Goal: Task Accomplishment & Management: Manage account settings

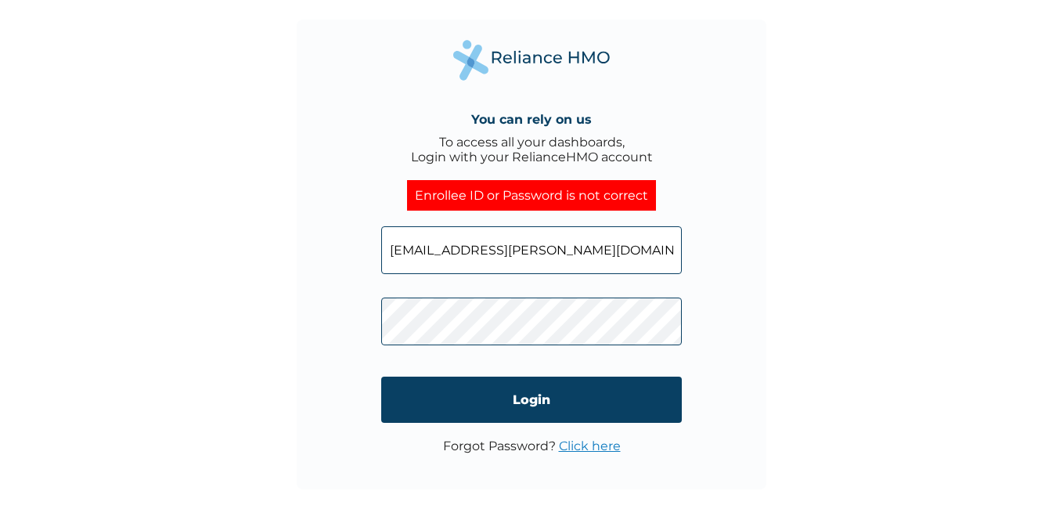
click at [577, 441] on link "Click here" at bounding box center [590, 445] width 62 height 15
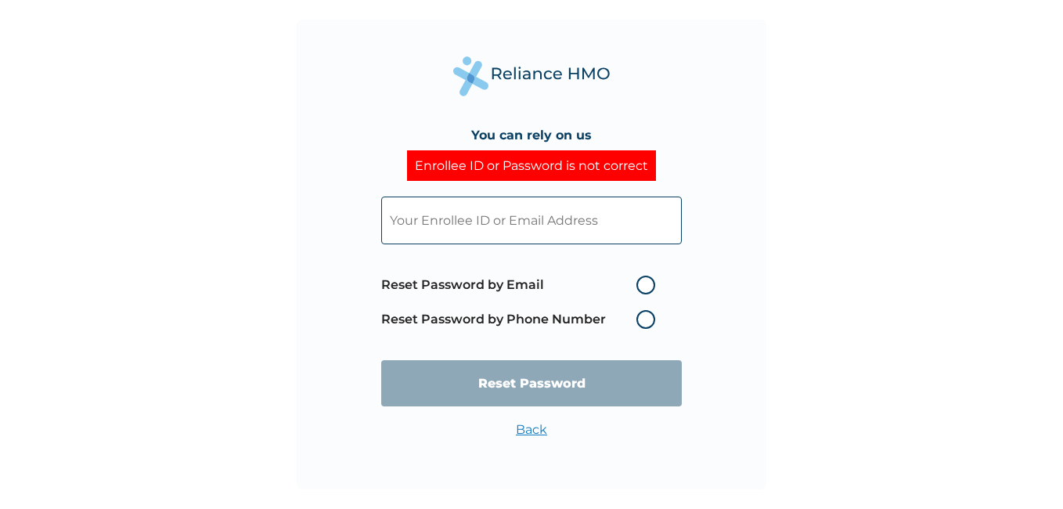
click at [643, 286] on label "Reset Password by Email" at bounding box center [522, 284] width 282 height 19
click at [639, 286] on input "Reset Password by Email" at bounding box center [626, 284] width 25 height 25
radio input "true"
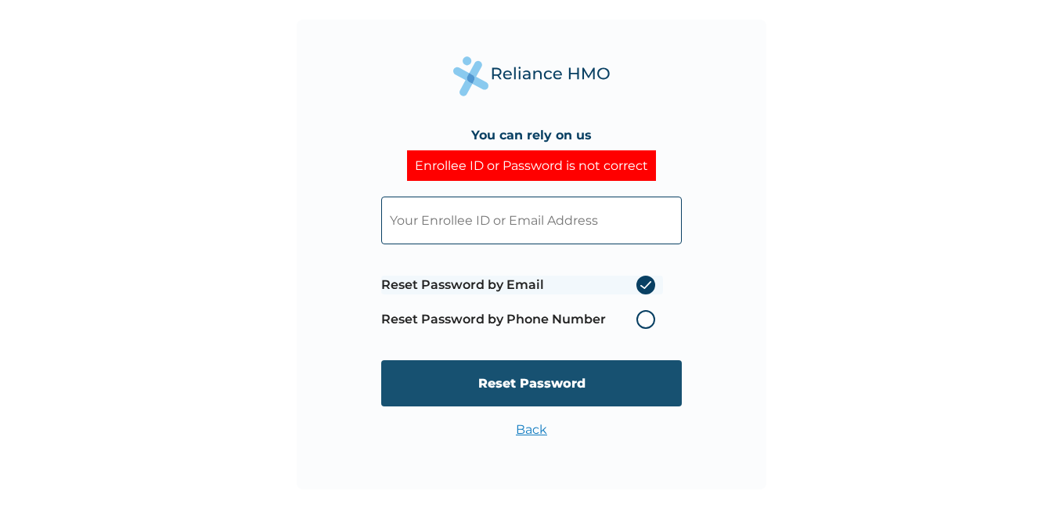
click at [582, 374] on input "Reset Password" at bounding box center [531, 383] width 301 height 46
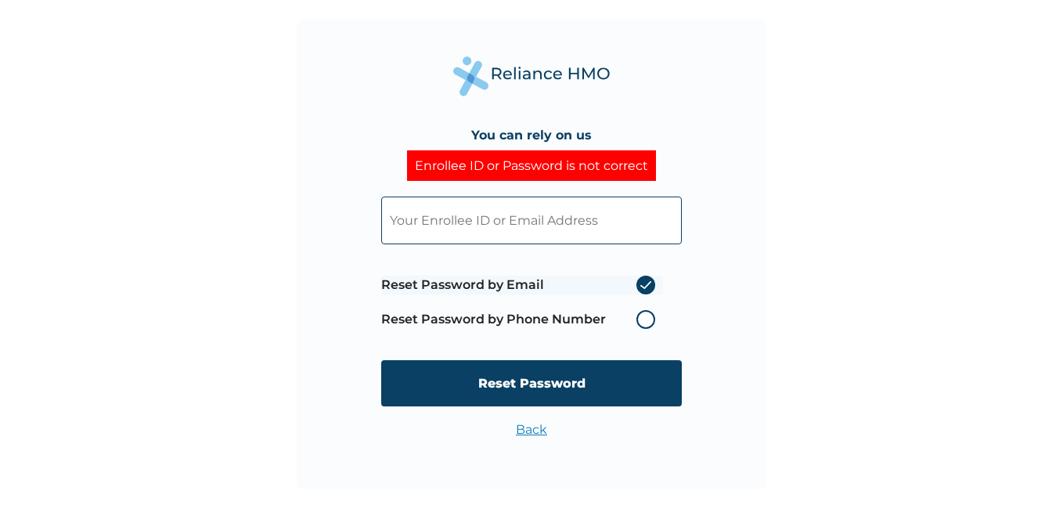
click at [487, 220] on input "text" at bounding box center [531, 220] width 301 height 48
type input "[EMAIL_ADDRESS][PERSON_NAME][DOMAIN_NAME]"
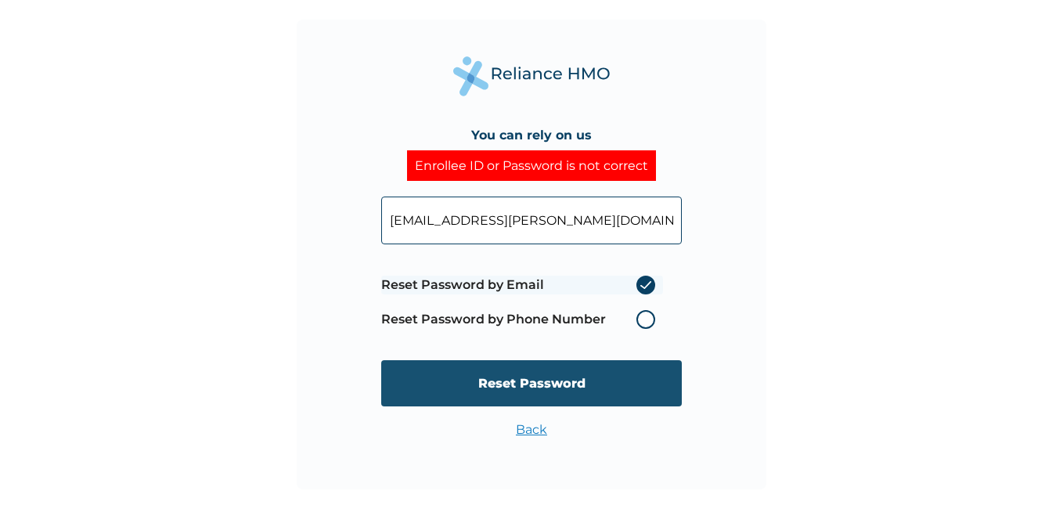
click at [524, 373] on input "Reset Password" at bounding box center [531, 383] width 301 height 46
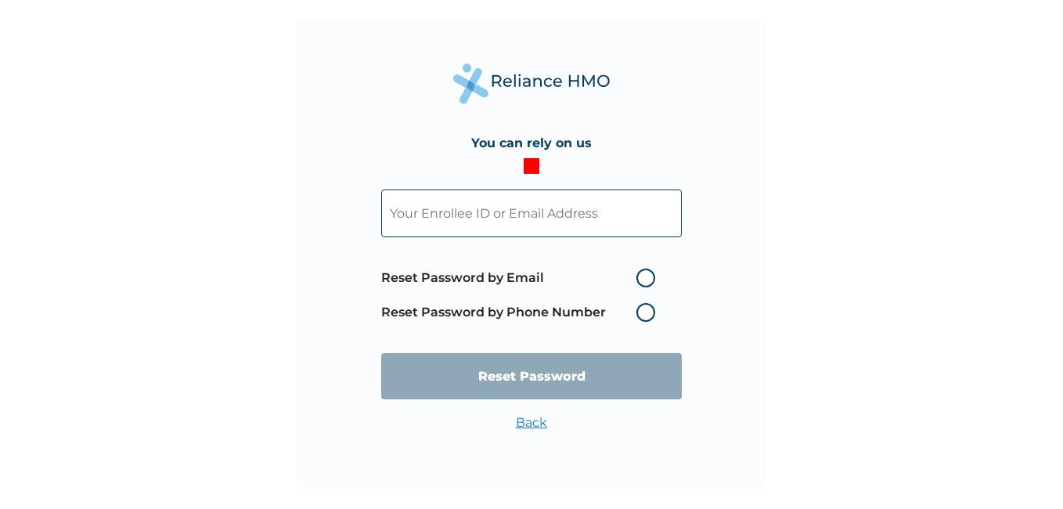
click at [483, 210] on input "text" at bounding box center [531, 213] width 301 height 48
type input "[EMAIL_ADDRESS][PERSON_NAME][DOMAIN_NAME]"
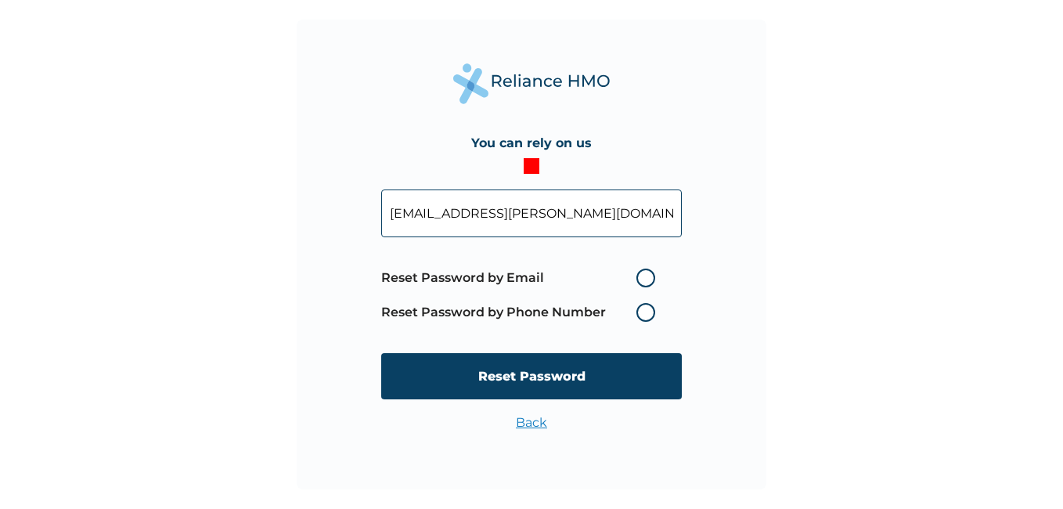
click at [644, 280] on label "Reset Password by Email" at bounding box center [522, 277] width 282 height 19
click at [639, 280] on input "Reset Password by Email" at bounding box center [626, 277] width 25 height 25
radio input "true"
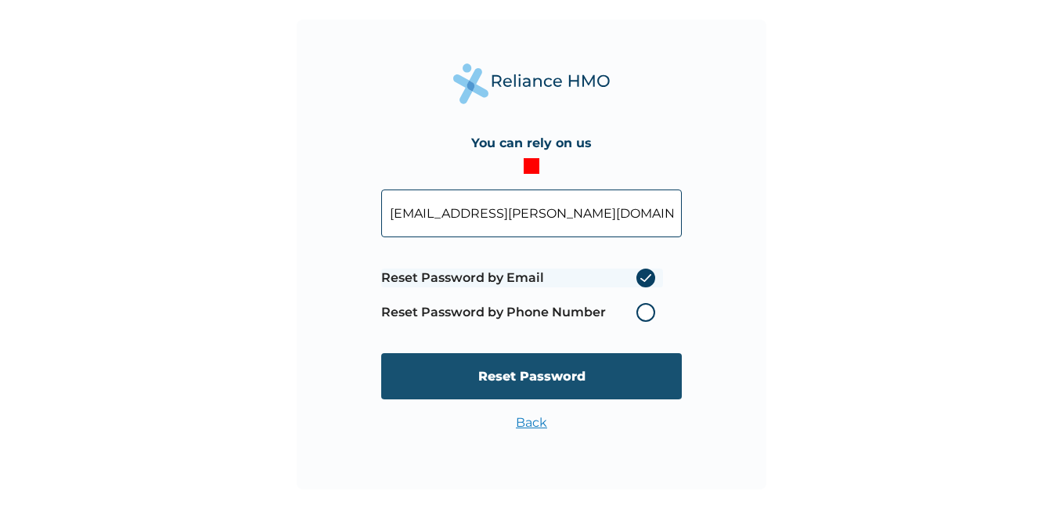
click at [540, 387] on input "Reset Password" at bounding box center [531, 376] width 301 height 46
